Goal: Task Accomplishment & Management: Manage account settings

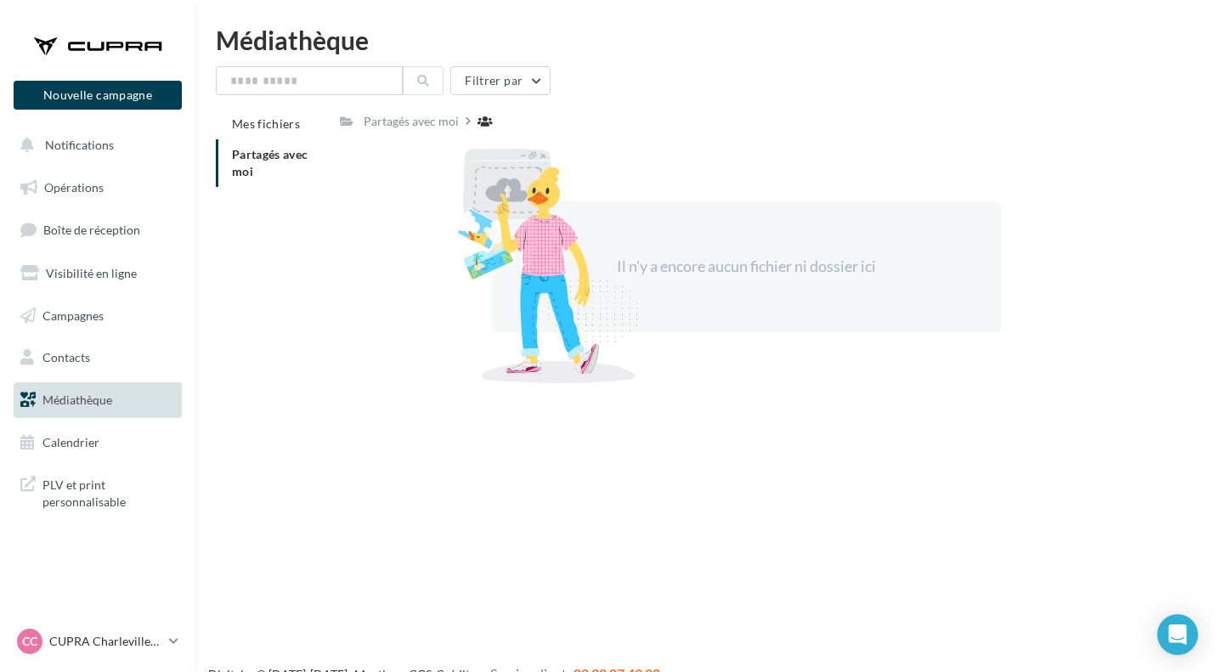
click at [165, 645] on link "CC CUPRA Charleville-Mézières cupra-charleville" at bounding box center [98, 641] width 168 height 32
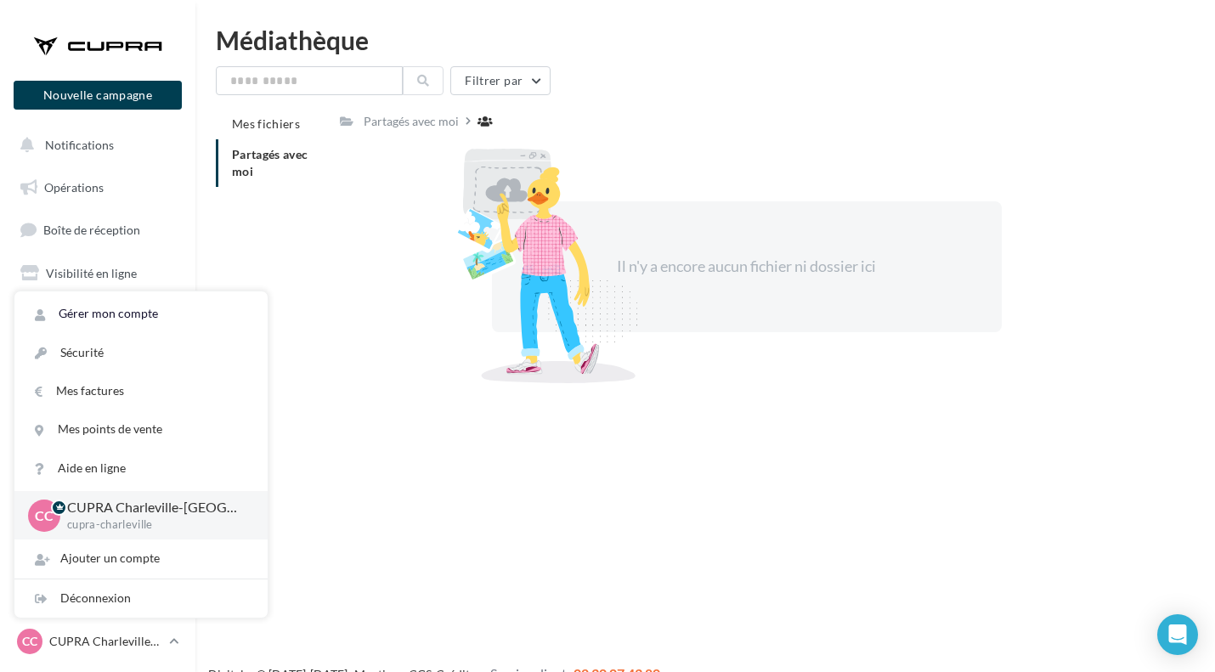
click at [121, 305] on link "Gérer mon compte" at bounding box center [140, 314] width 253 height 38
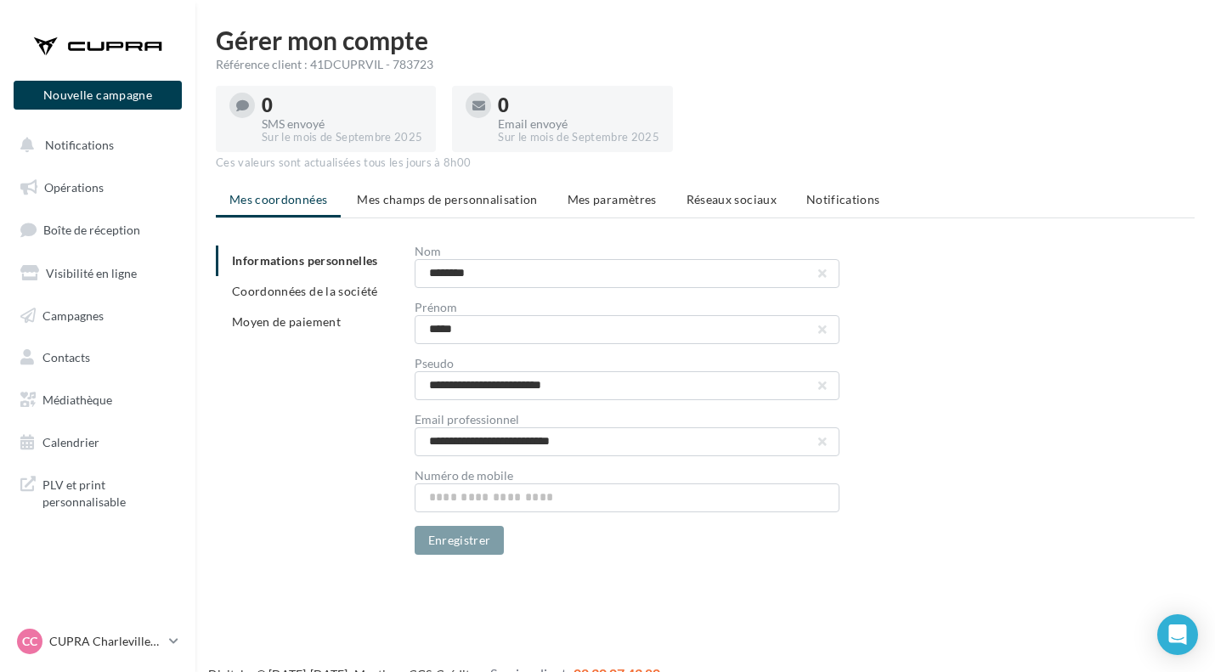
click at [477, 213] on li "Mes champs de personnalisation" at bounding box center [447, 199] width 208 height 31
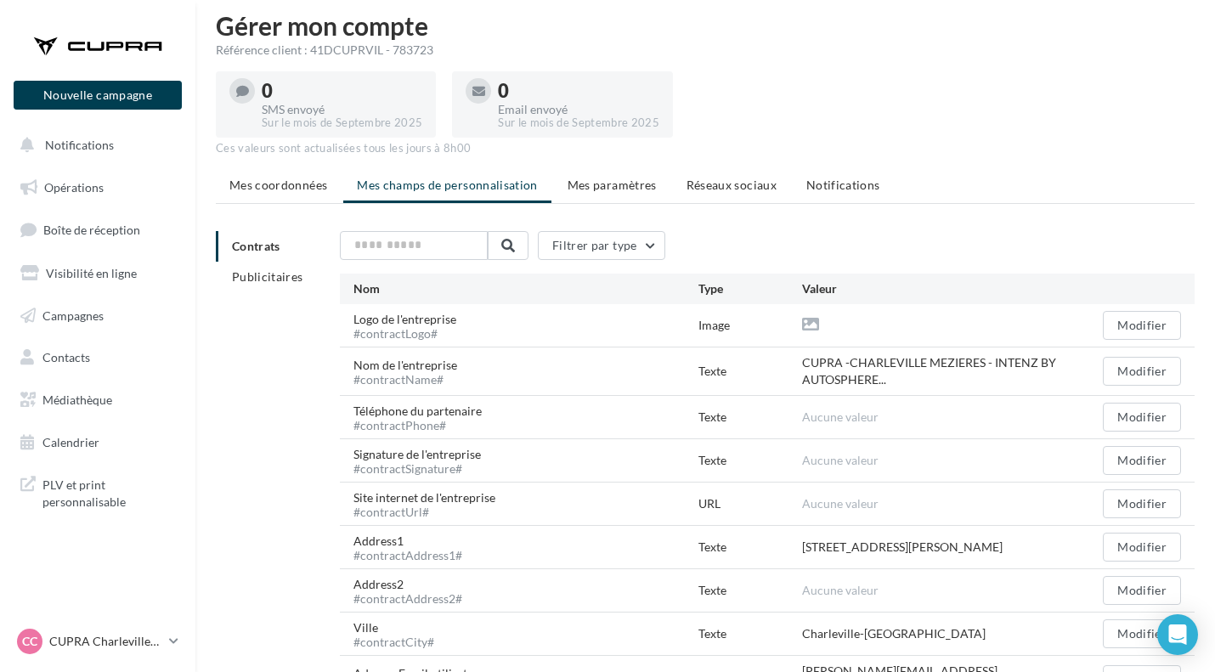
scroll to position [17, 0]
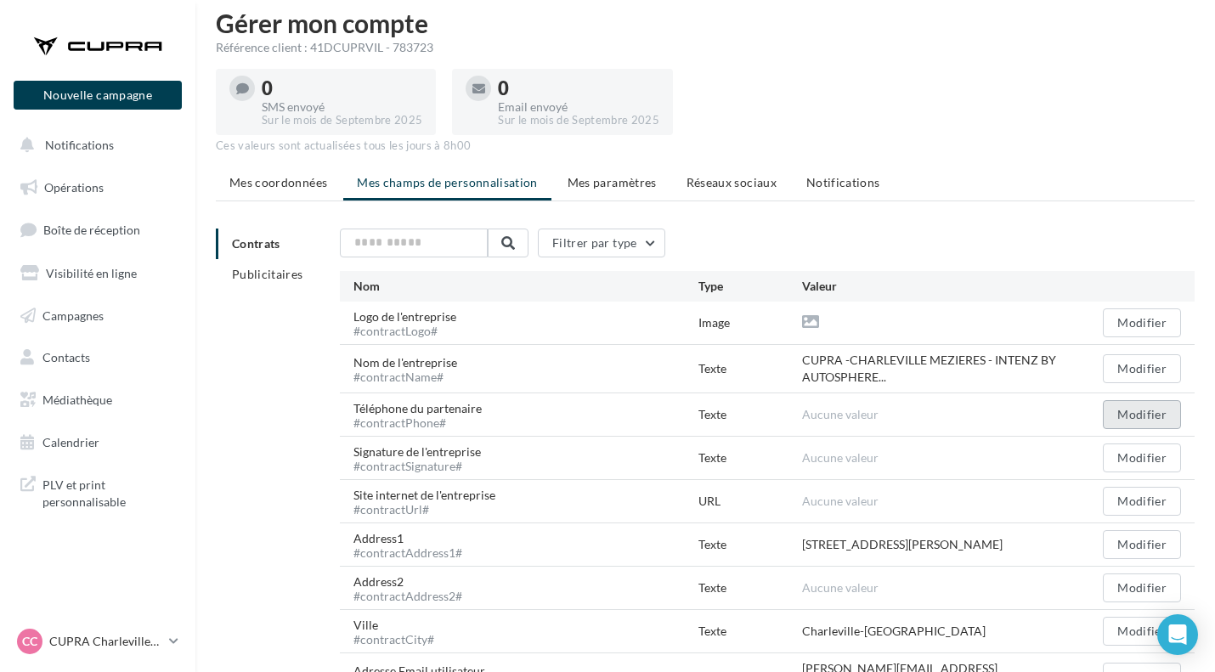
click at [1137, 423] on button "Modifier" at bounding box center [1141, 414] width 78 height 29
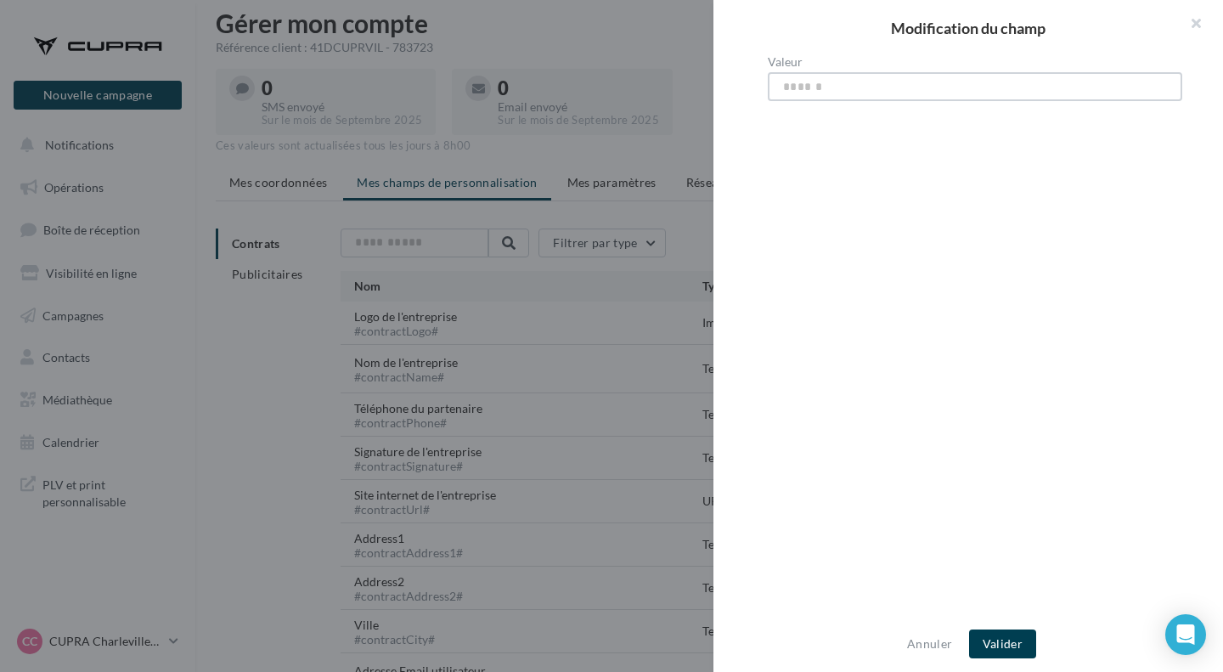
click at [804, 86] on input "Valeur" at bounding box center [975, 86] width 414 height 29
type input "**********"
click at [1010, 635] on button "Valider" at bounding box center [1002, 643] width 67 height 29
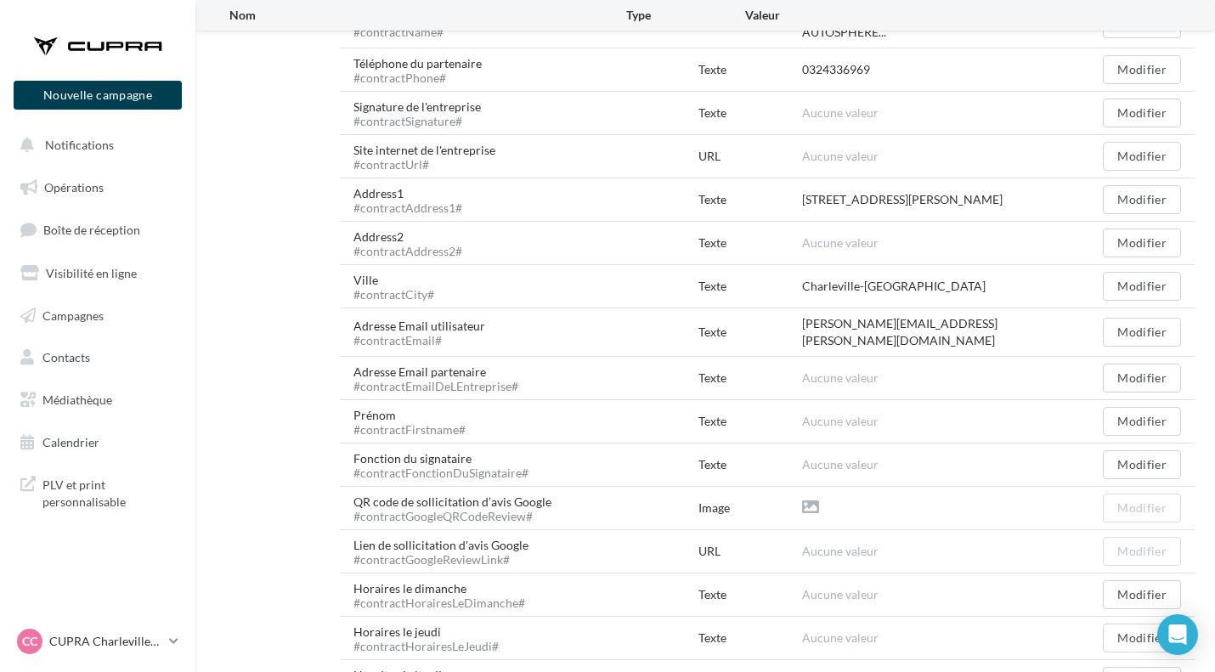
scroll to position [360, 0]
click at [1137, 415] on button "Modifier" at bounding box center [1141, 423] width 78 height 29
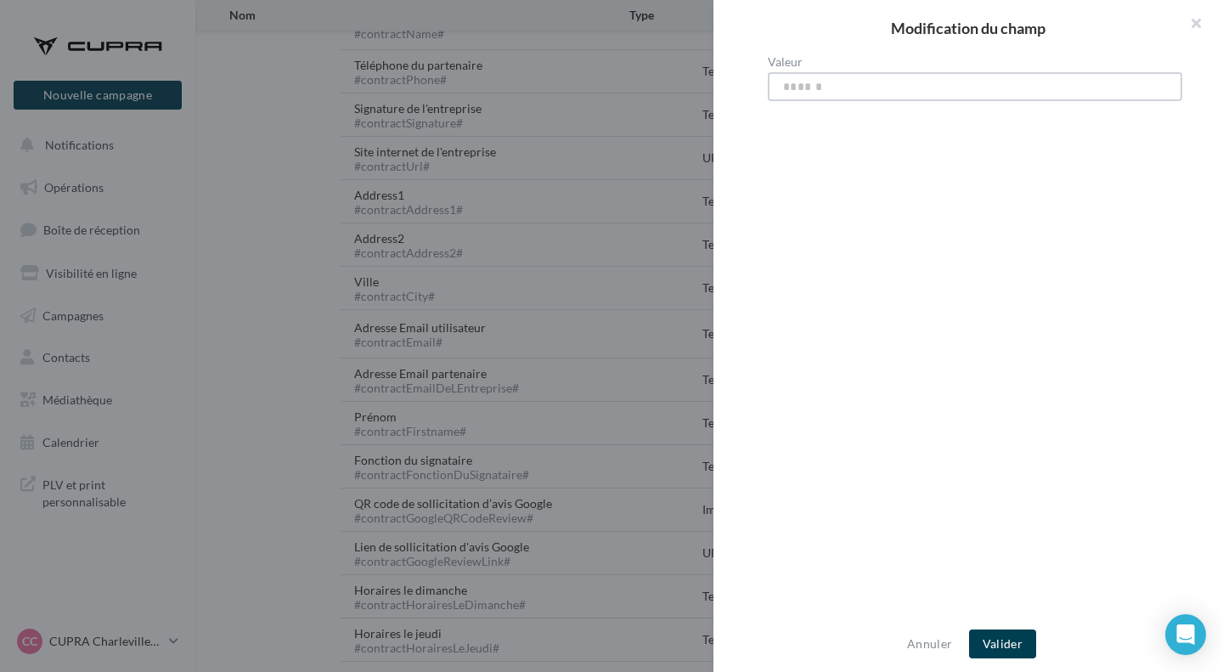
click at [808, 91] on input "Valeur" at bounding box center [975, 86] width 414 height 29
type input "*****"
click at [1010, 647] on button "Valider" at bounding box center [1002, 643] width 67 height 29
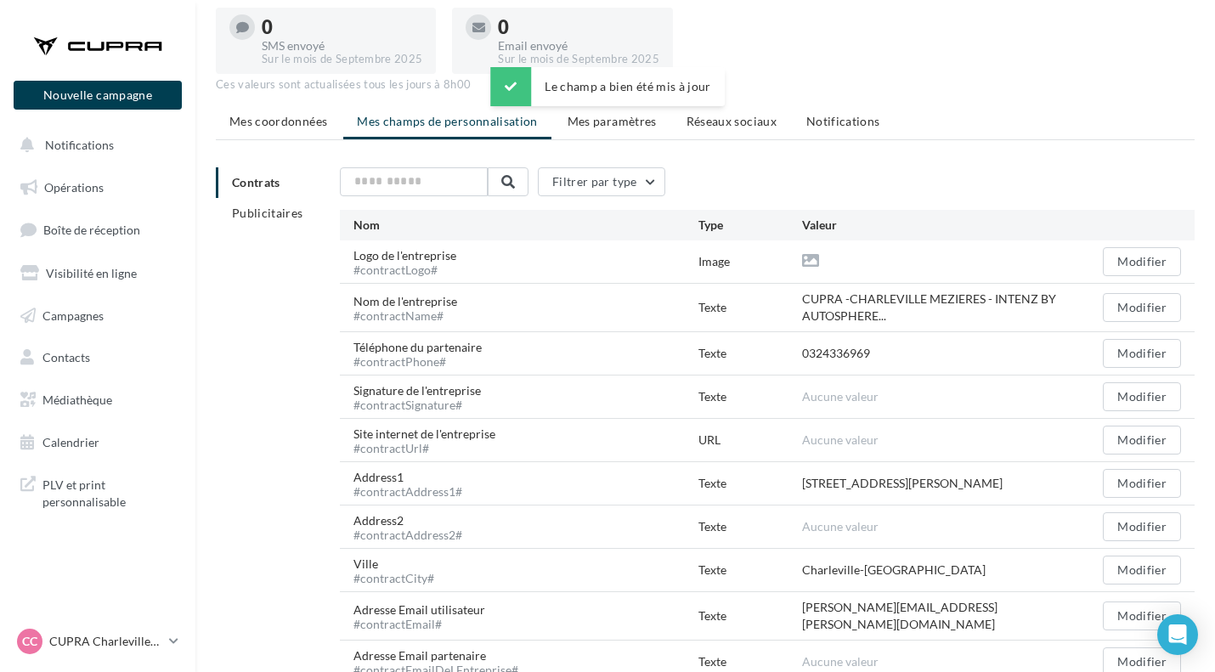
scroll to position [77, 0]
click at [1160, 257] on button "Modifier" at bounding box center [1141, 262] width 78 height 29
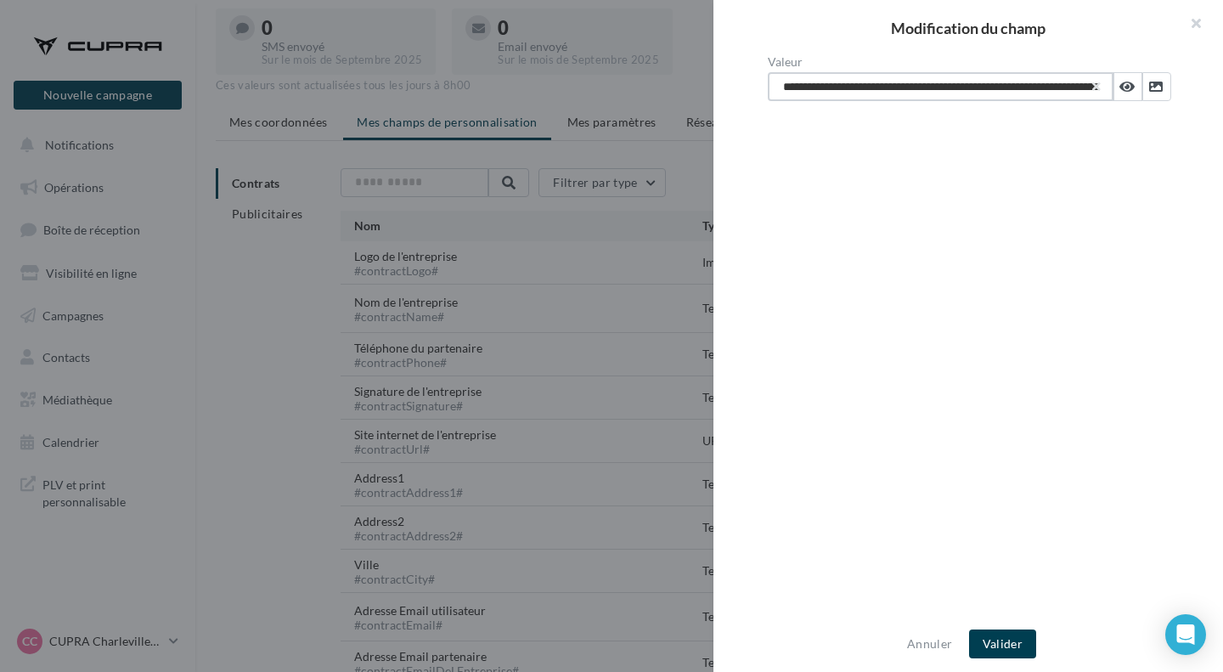
click at [985, 85] on input "**********" at bounding box center [941, 86] width 346 height 29
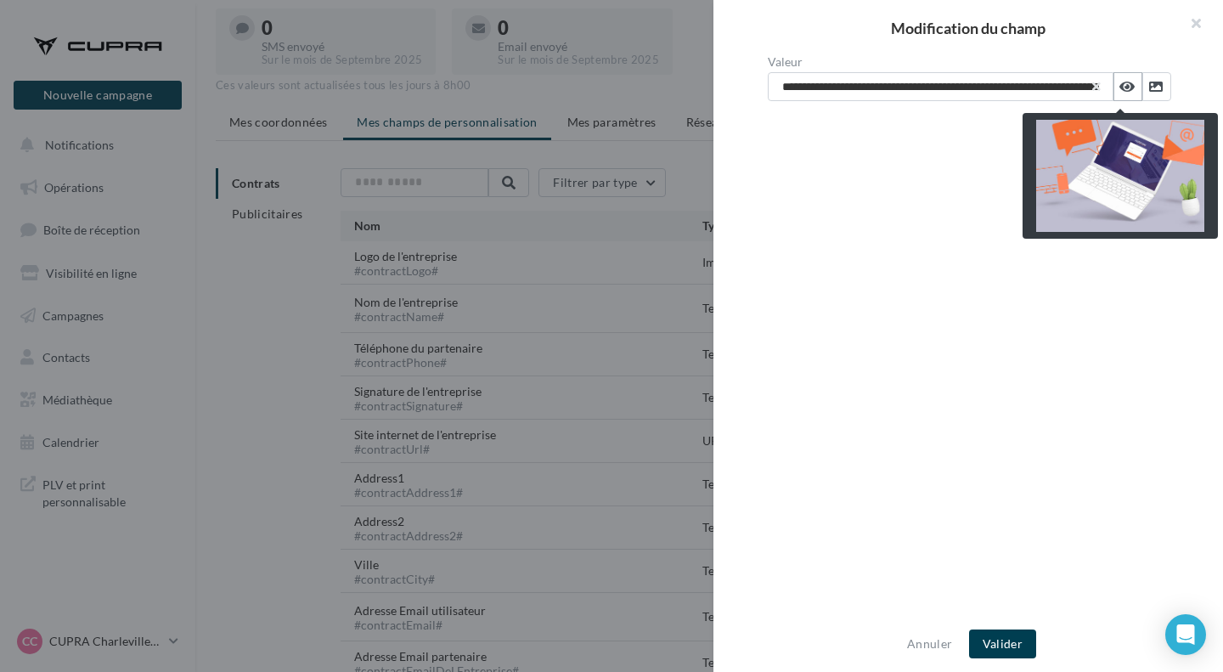
click at [1119, 86] on icon at bounding box center [1126, 87] width 15 height 14
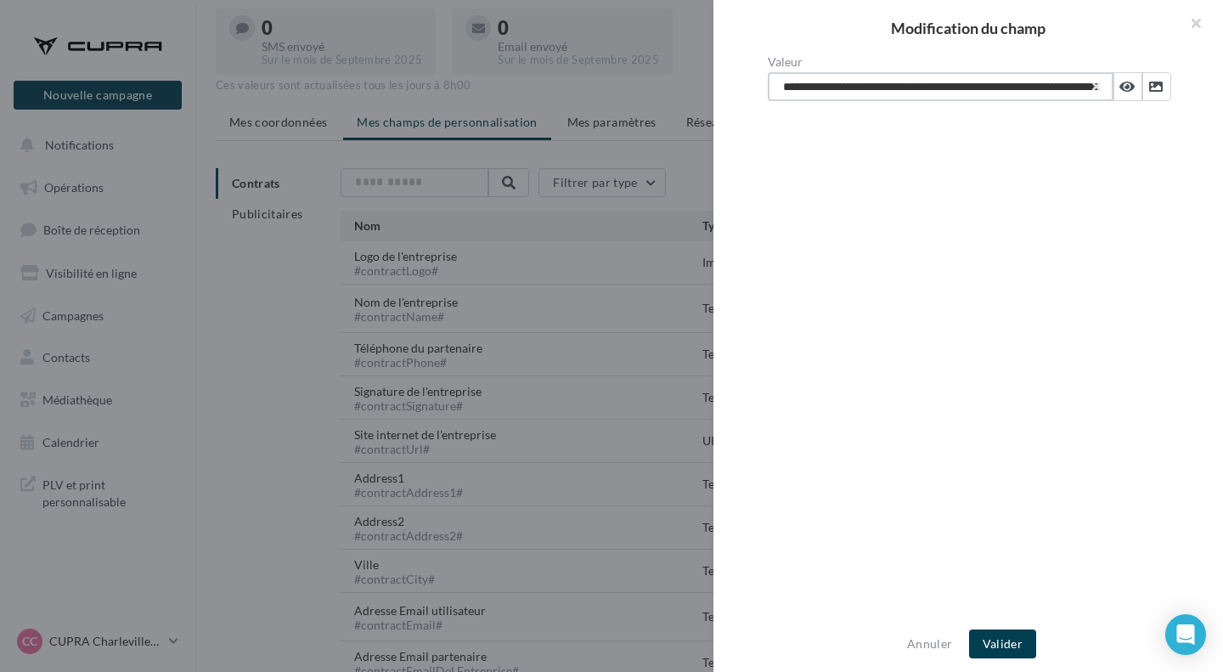
click at [921, 80] on input "**********" at bounding box center [941, 86] width 346 height 29
click at [1198, 17] on button "button" at bounding box center [1189, 25] width 68 height 51
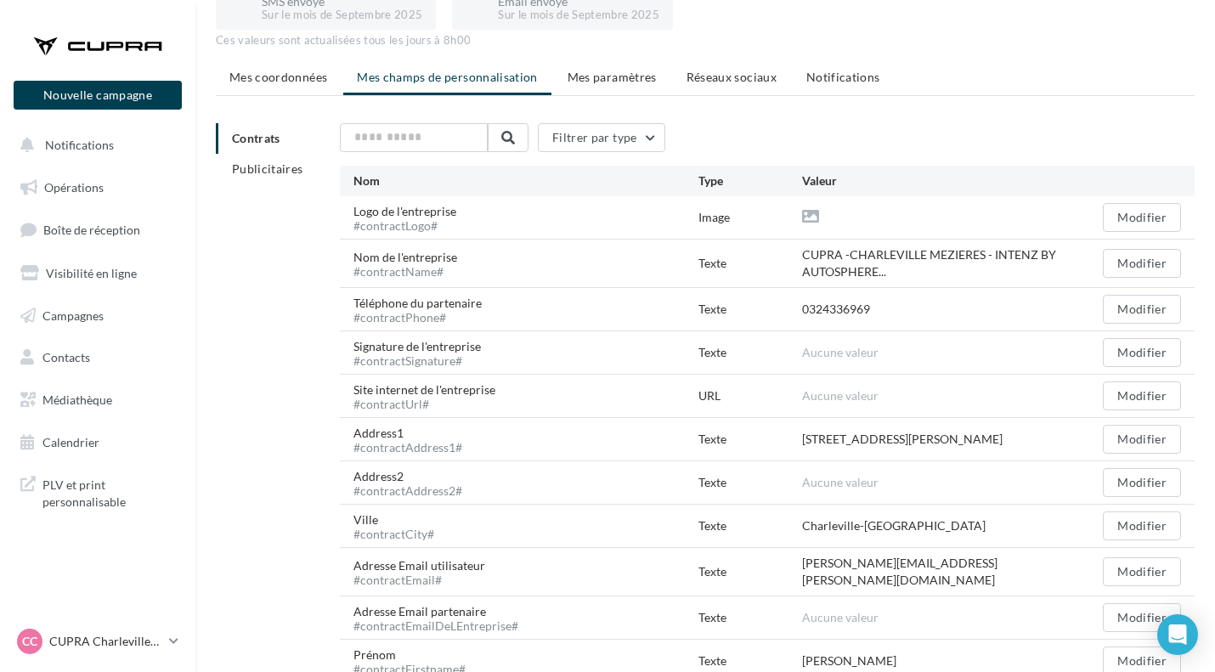
scroll to position [123, 0]
click at [1111, 359] on button "Modifier" at bounding box center [1141, 351] width 78 height 29
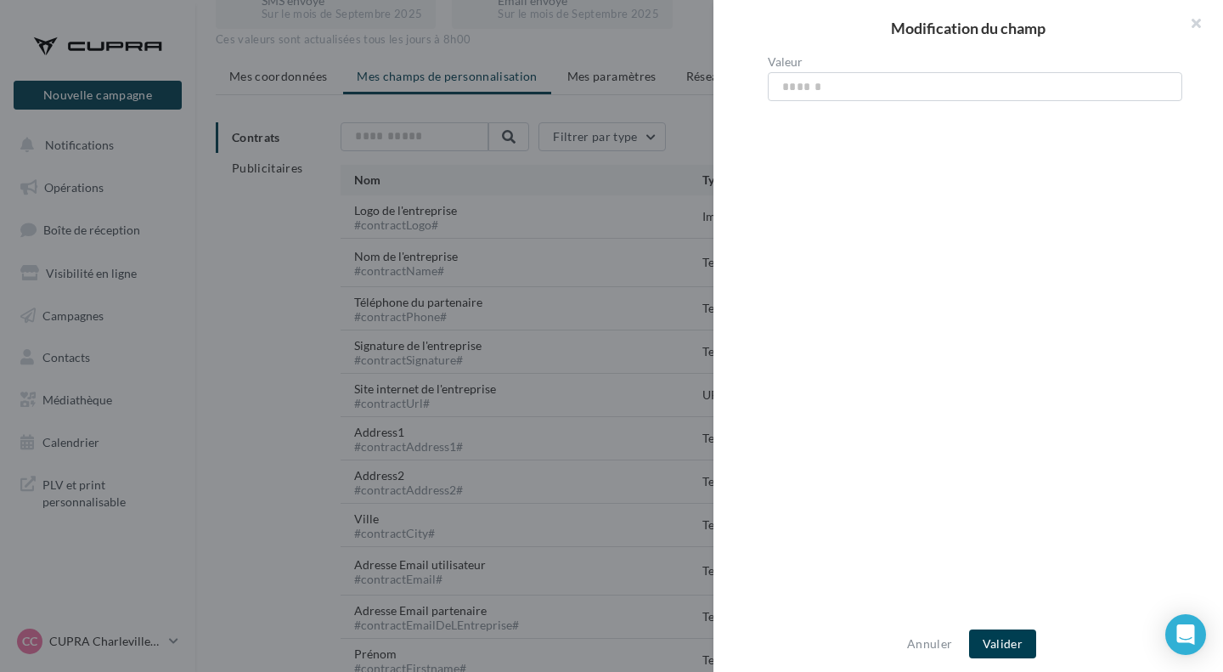
click at [1196, 20] on button "button" at bounding box center [1189, 25] width 68 height 51
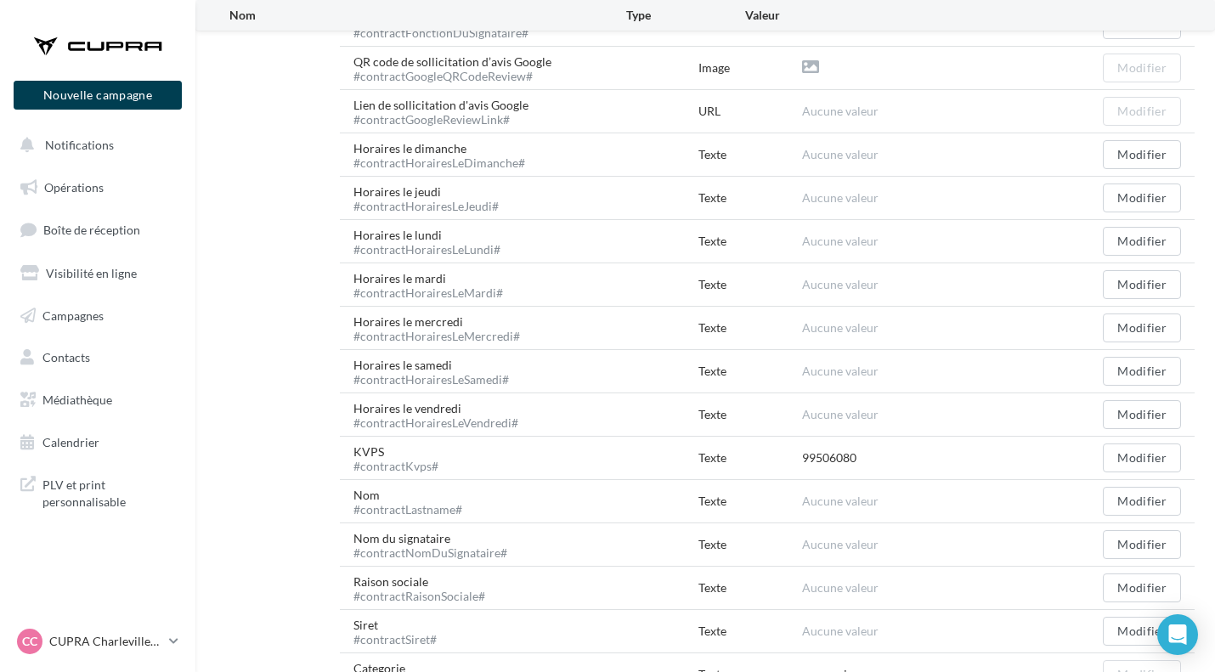
scroll to position [803, 0]
click at [1158, 493] on button "Modifier" at bounding box center [1141, 500] width 78 height 29
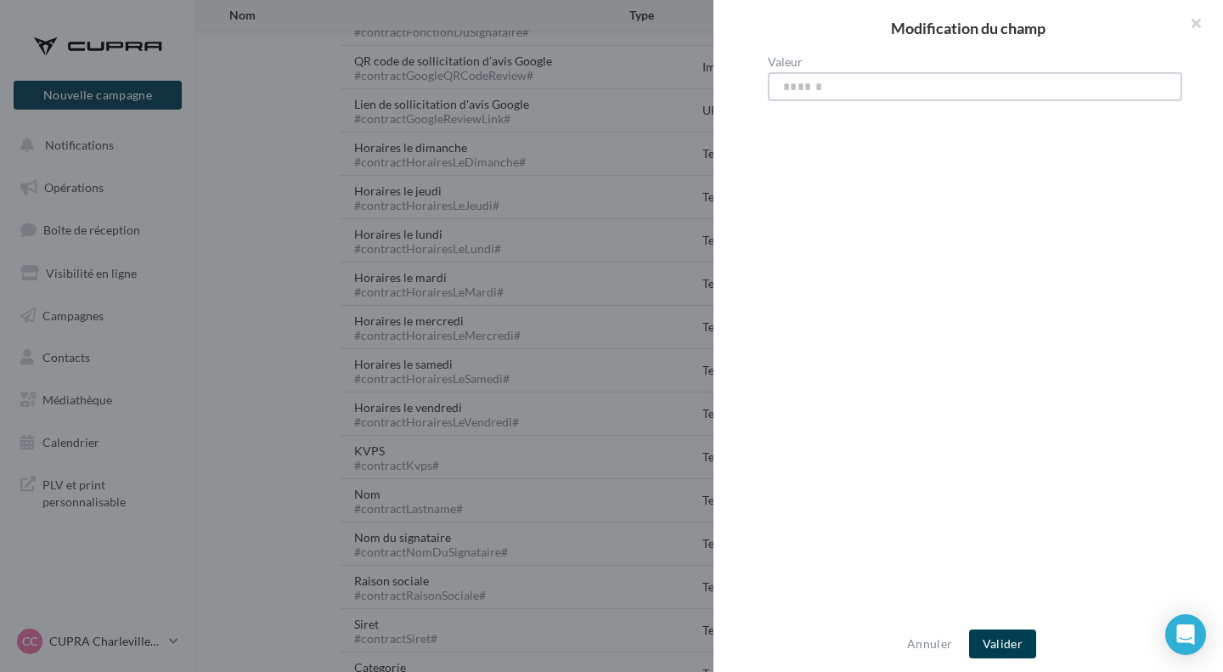
click at [815, 93] on input "Valeur" at bounding box center [975, 86] width 414 height 29
type input "*"
type input "********"
click at [1017, 648] on button "Valider" at bounding box center [1002, 643] width 67 height 29
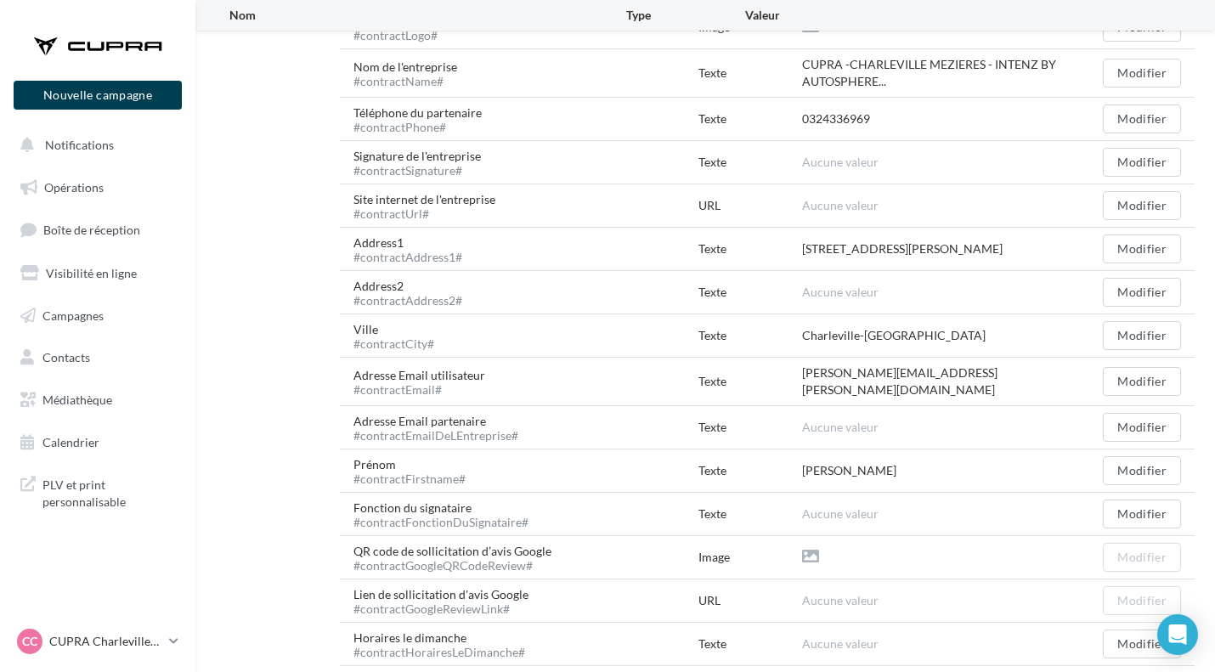
scroll to position [307, 0]
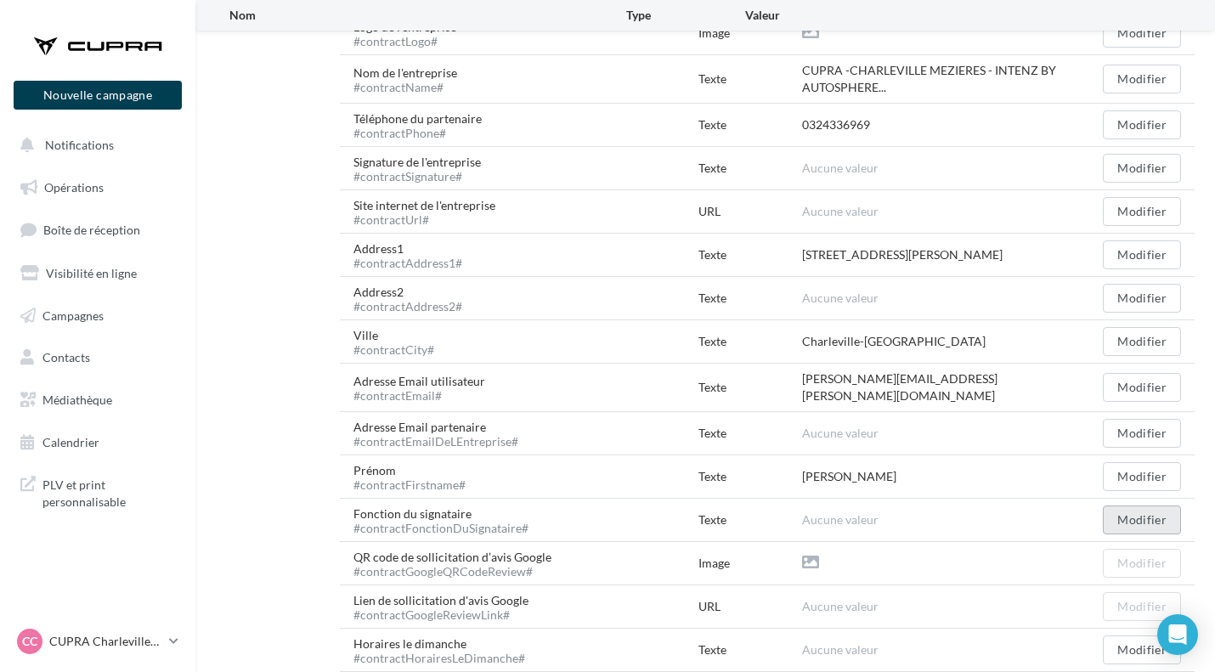
click at [1127, 516] on button "Modifier" at bounding box center [1141, 519] width 78 height 29
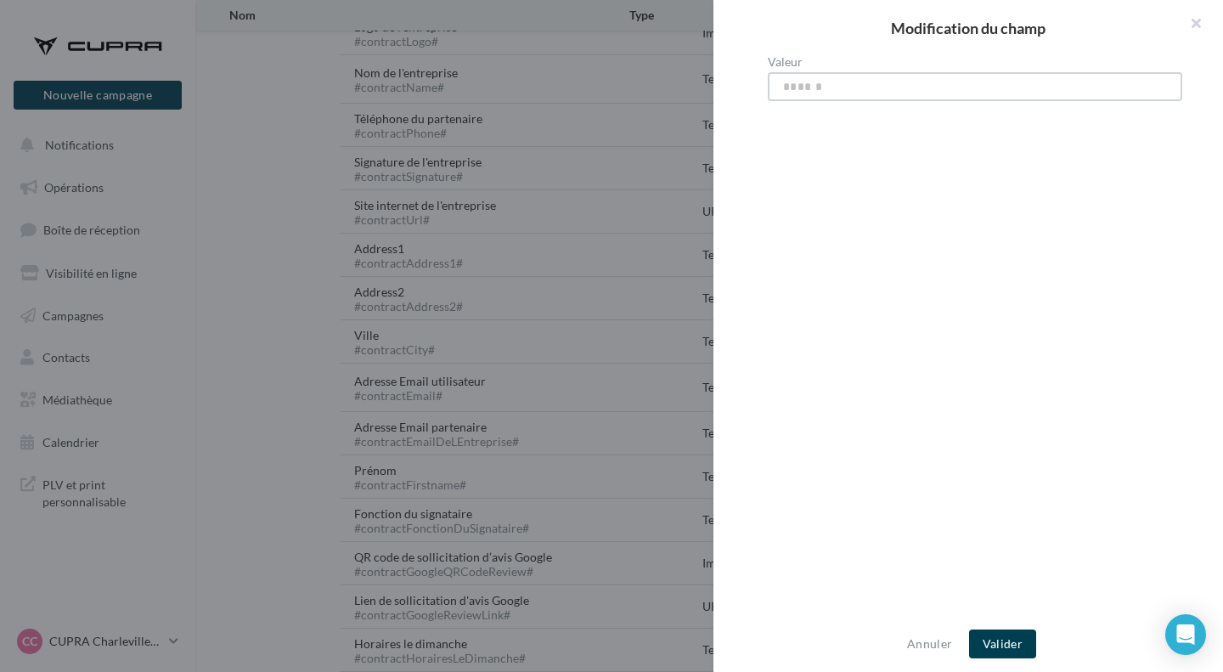
click at [817, 89] on input "Valeur" at bounding box center [975, 86] width 414 height 29
type input "**********"
click at [995, 640] on button "Valider" at bounding box center [1002, 643] width 67 height 29
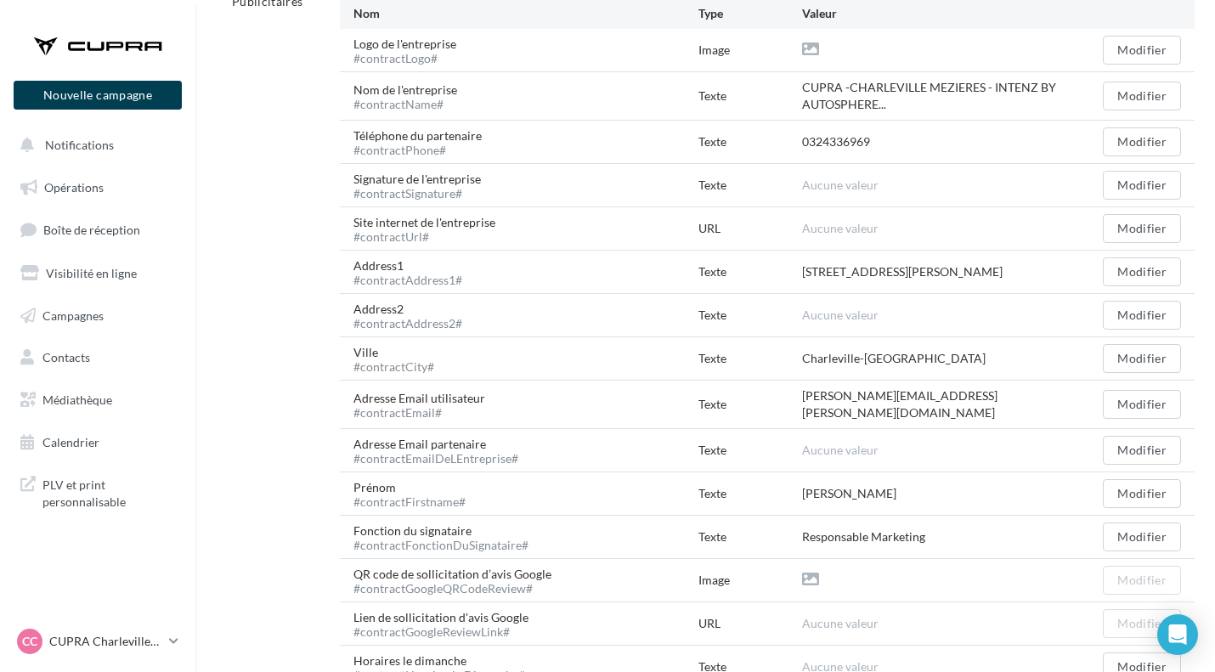
scroll to position [0, 0]
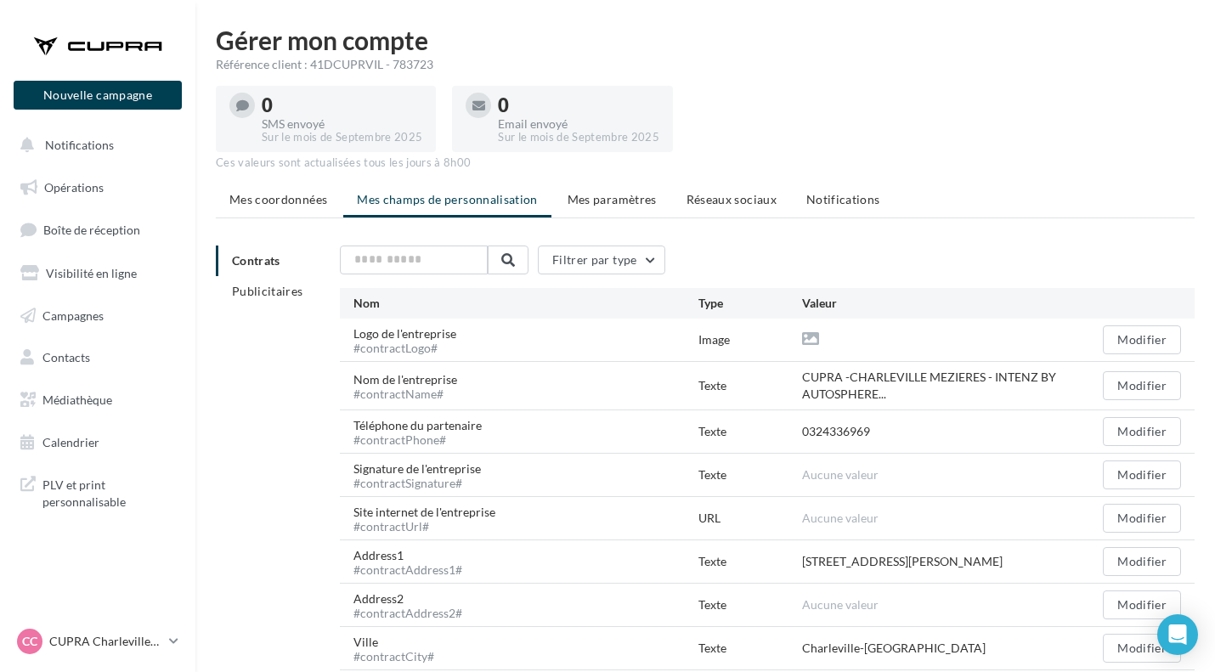
click at [273, 202] on span "Mes coordonnées" at bounding box center [278, 199] width 98 height 14
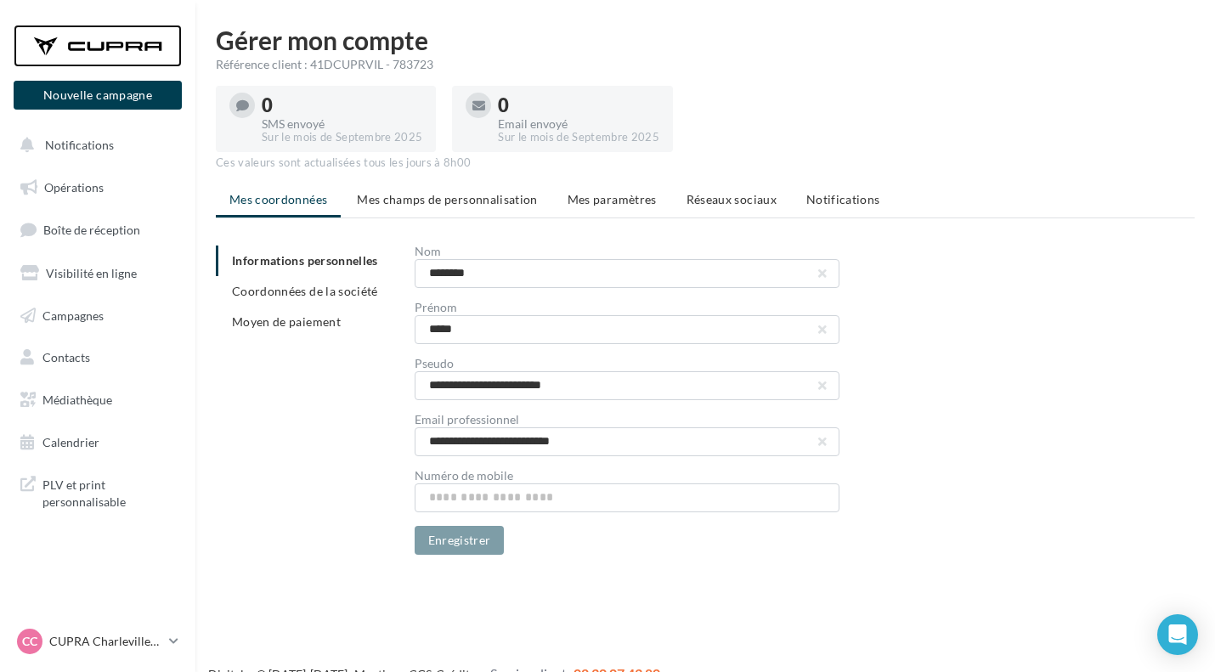
click at [94, 49] on div at bounding box center [98, 46] width 136 height 42
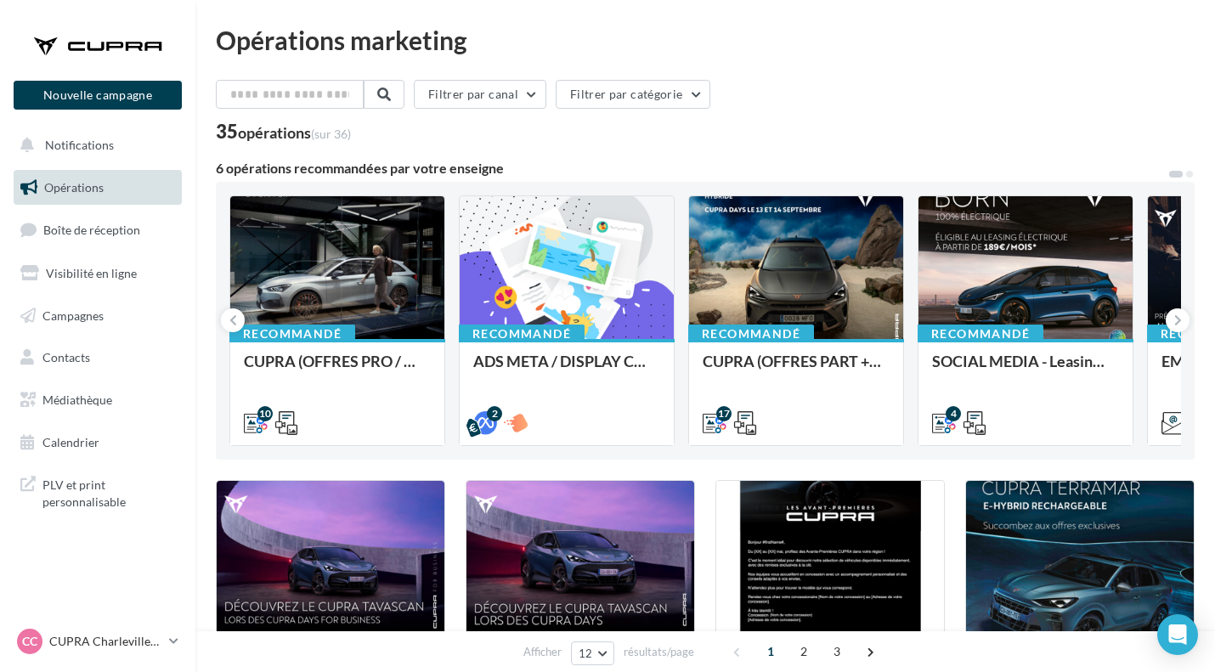
click at [82, 493] on span "PLV et print personnalisable" at bounding box center [108, 491] width 132 height 37
